Goal: Information Seeking & Learning: Understand process/instructions

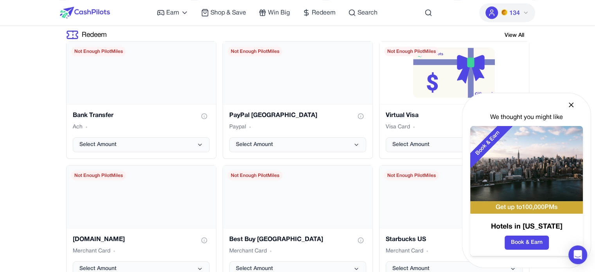
scroll to position [1714, 0]
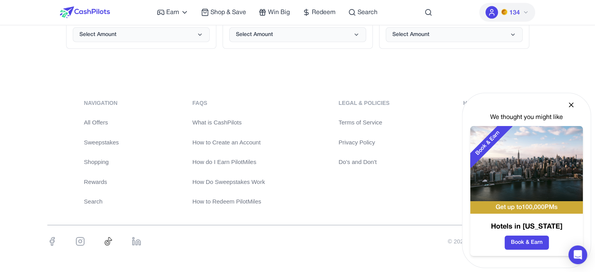
click at [572, 103] on icon at bounding box center [571, 105] width 8 height 8
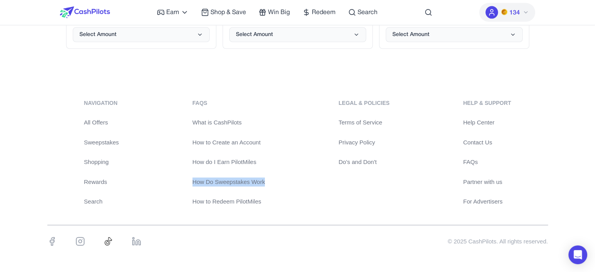
drag, startPoint x: 275, startPoint y: 180, endPoint x: 196, endPoint y: 191, distance: 80.6
click at [194, 181] on div "navigation All Offers Sweepstakes Shopping Rewards Search FAQs What is CashPilo…" at bounding box center [297, 152] width 501 height 107
copy link "How Do Sweepstakes Work"
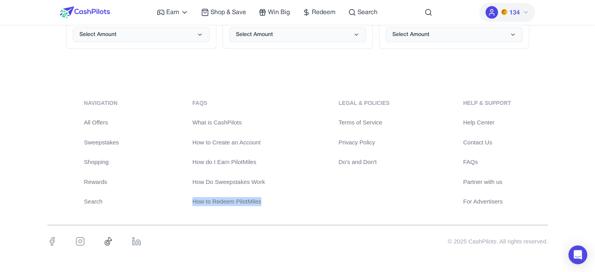
drag, startPoint x: 270, startPoint y: 198, endPoint x: 193, endPoint y: 197, distance: 77.9
click at [193, 197] on div "navigation All Offers Sweepstakes Shopping Rewards Search FAQs What is CashPilo…" at bounding box center [297, 152] width 501 height 107
copy link "How to Redeem PilotMiles"
click at [50, 114] on div "navigation All Offers Sweepstakes Shopping Rewards Search FAQs What is CashPilo…" at bounding box center [297, 152] width 501 height 107
